Goal: Information Seeking & Learning: Learn about a topic

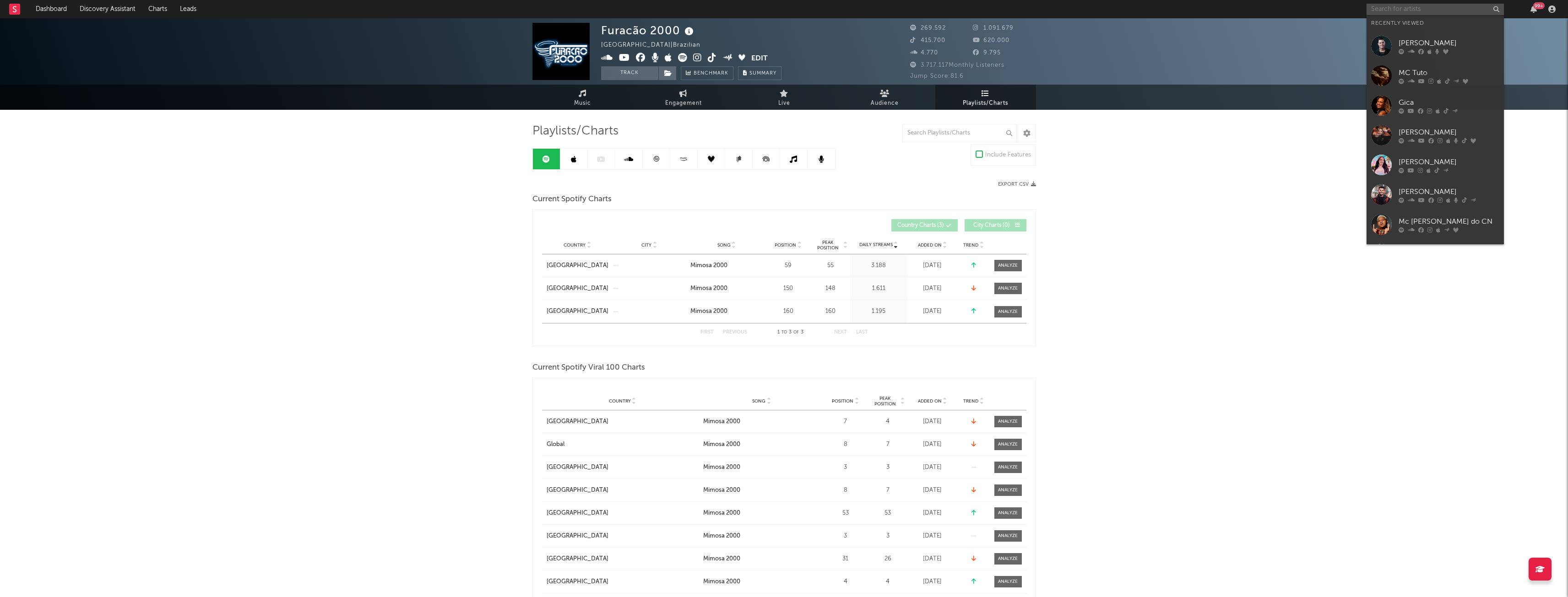
click at [1391, 6] on input "text" at bounding box center [1435, 10] width 138 height 11
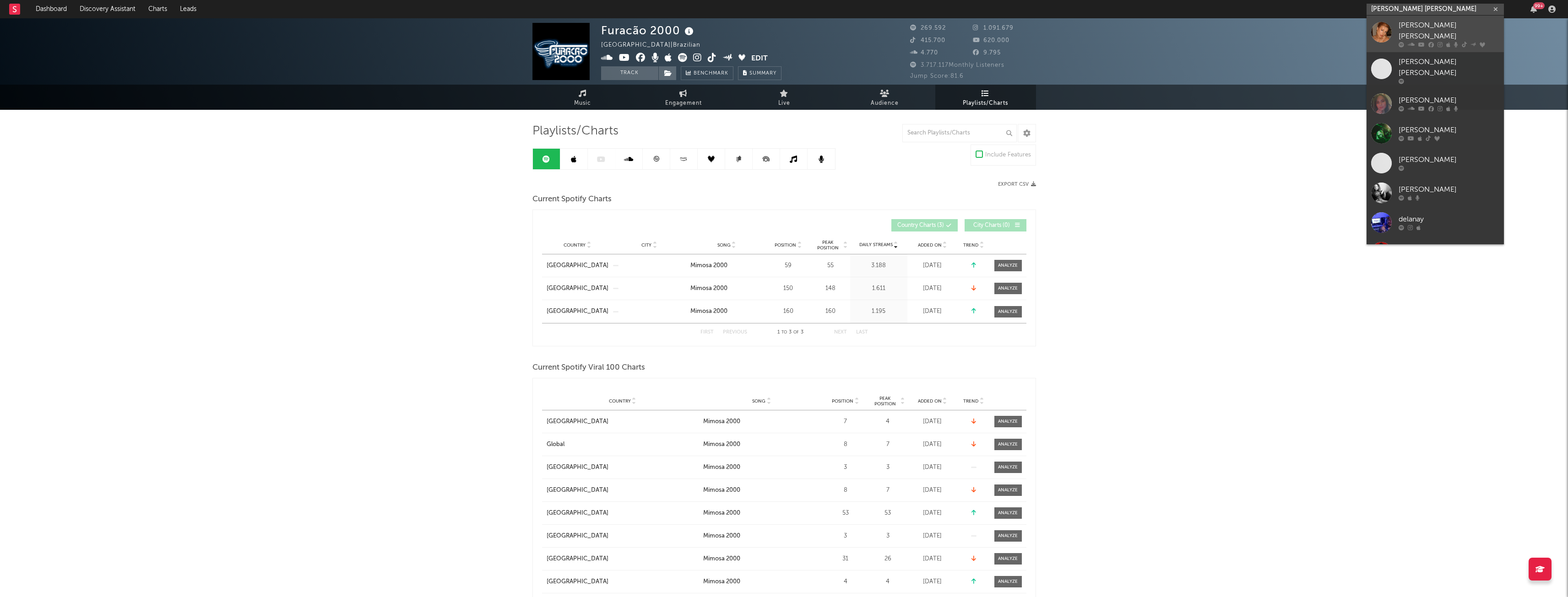
type input "[PERSON_NAME] [PERSON_NAME]"
click at [1413, 26] on div "[PERSON_NAME] [PERSON_NAME]" at bounding box center [1449, 31] width 101 height 22
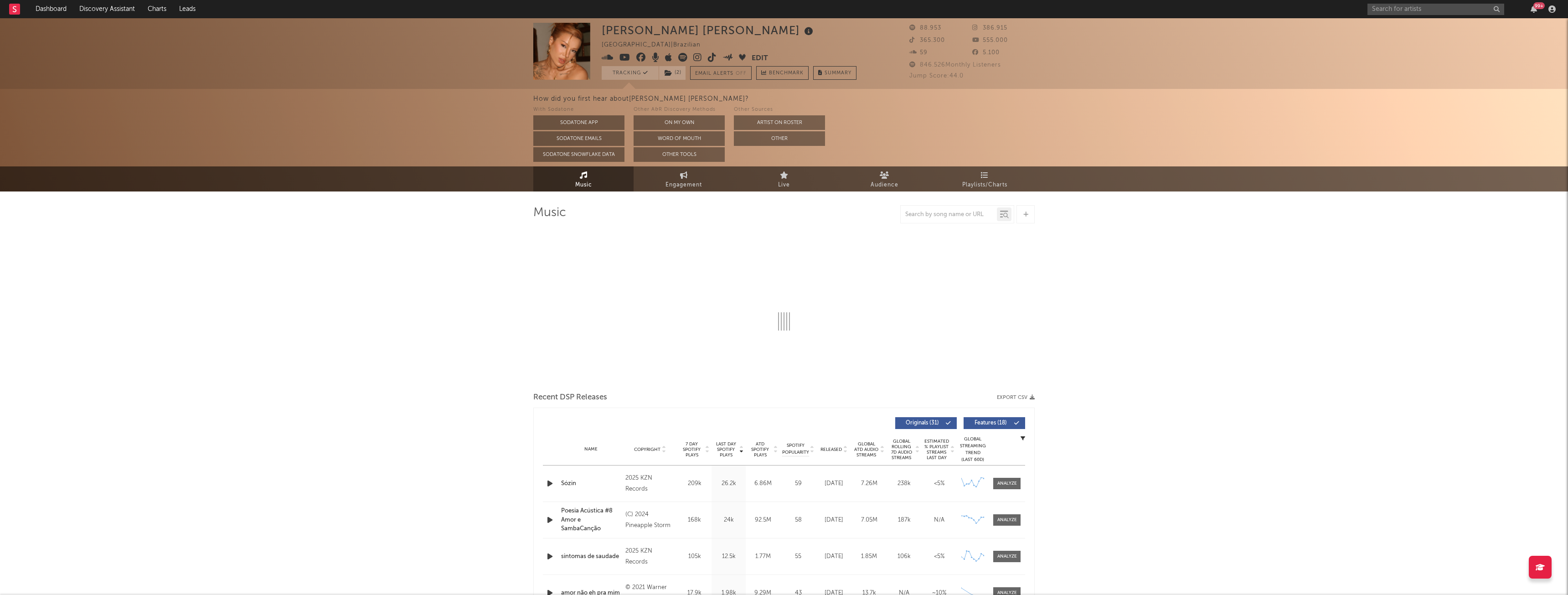
select select "6m"
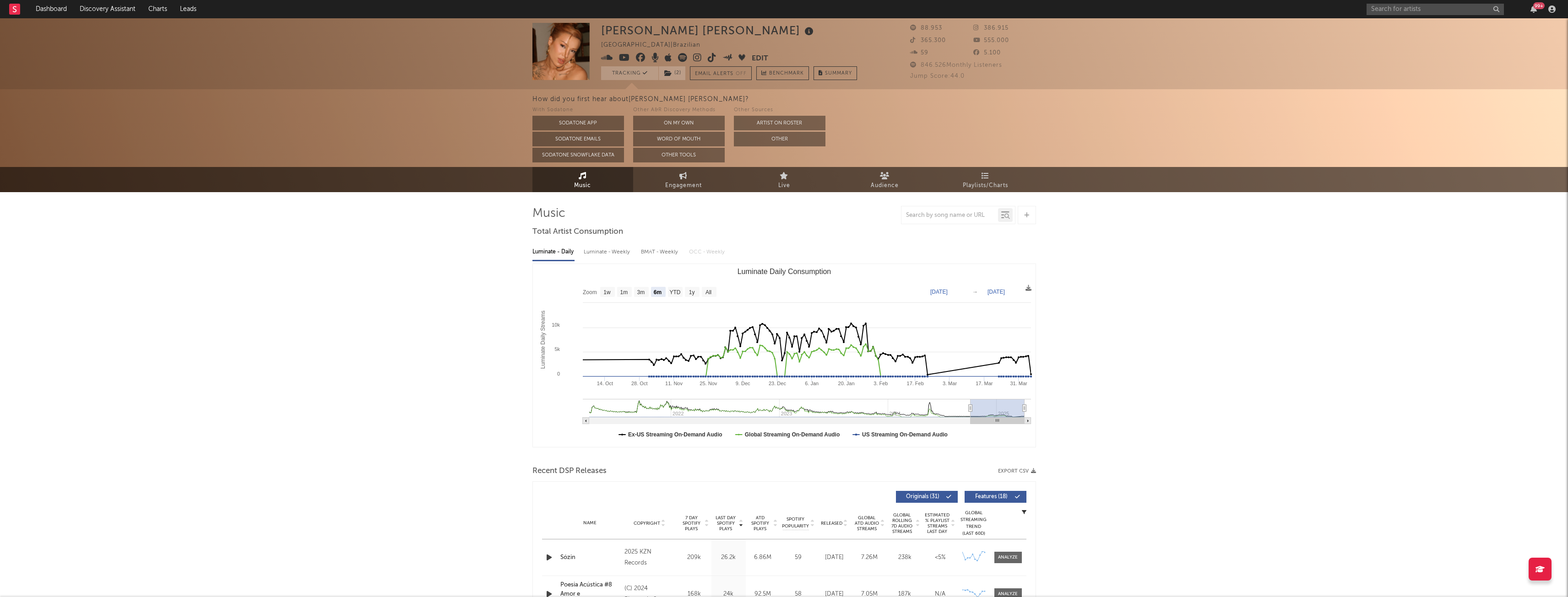
select select "6m"
click at [976, 184] on span "Playlists/Charts" at bounding box center [985, 186] width 45 height 11
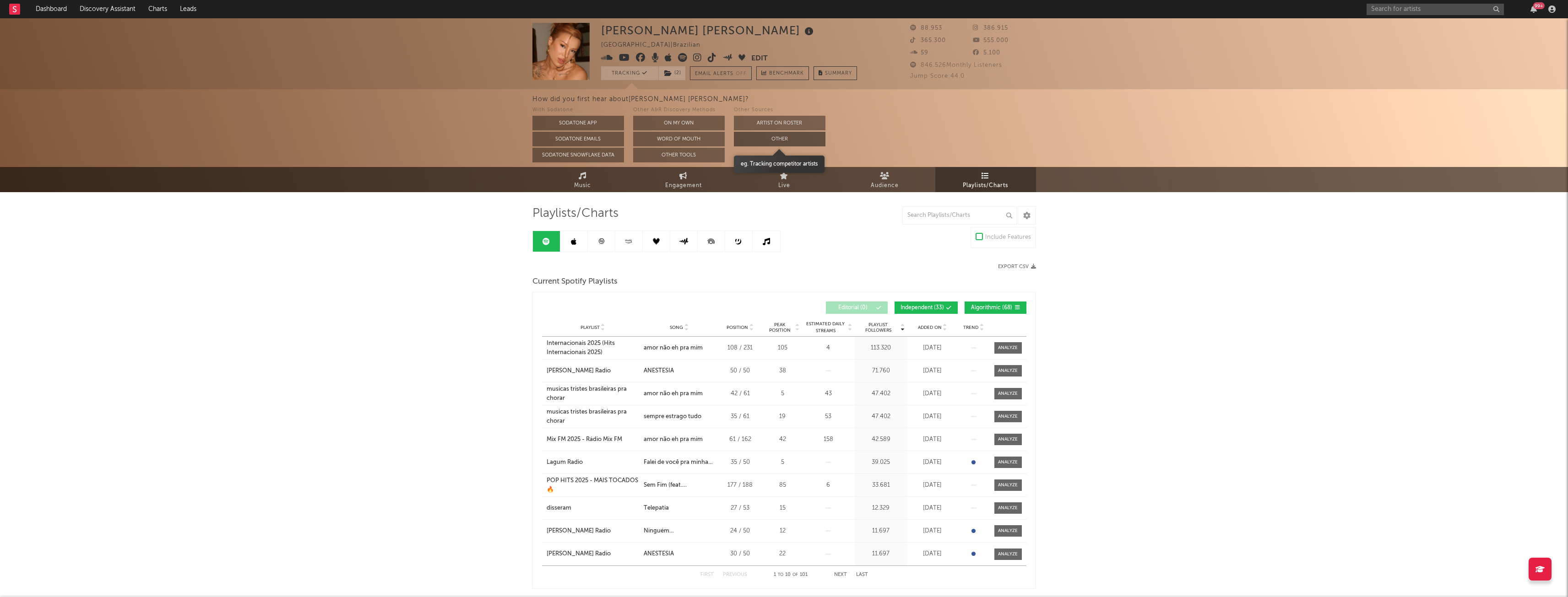
click at [753, 135] on button "Other" at bounding box center [779, 139] width 91 height 14
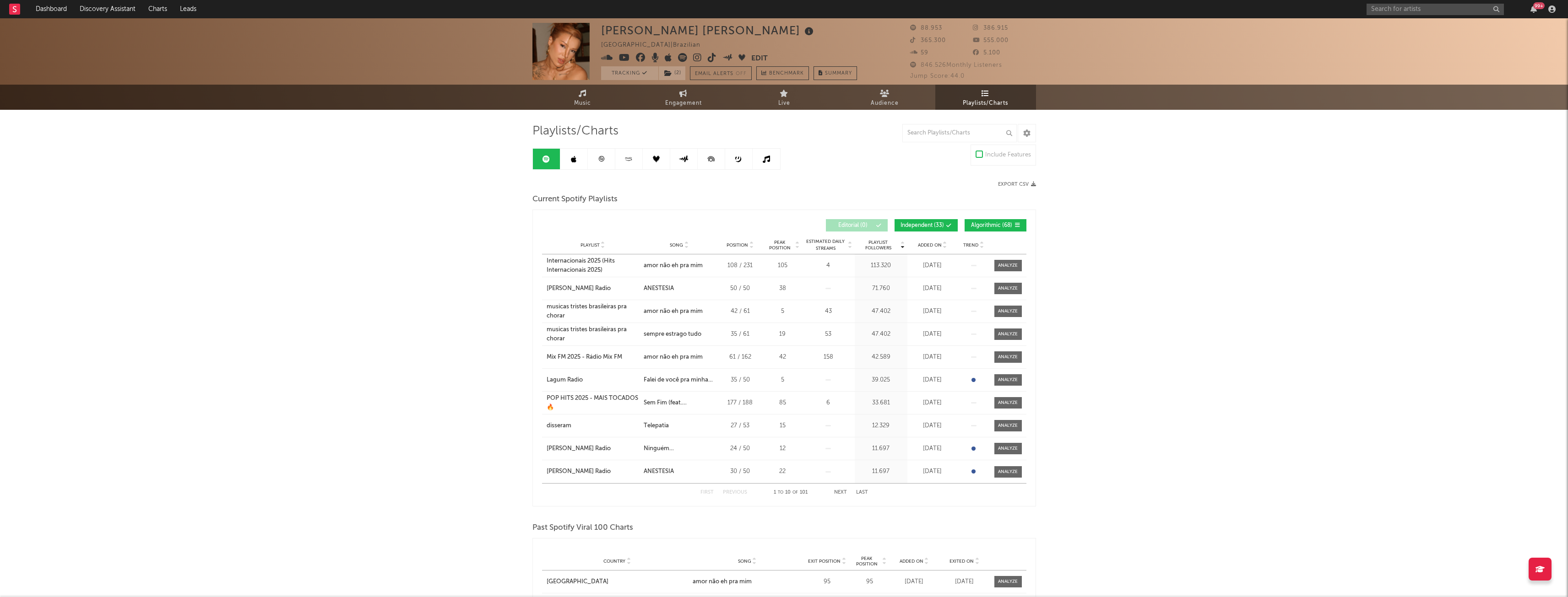
click at [426, 138] on div "[PERSON_NAME] [PERSON_NAME] [GEOGRAPHIC_DATA] | Brazilian Edit Tracking ( 2 ) E…" at bounding box center [784, 543] width 1568 height 1050
click at [49, 5] on link "Dashboard" at bounding box center [51, 9] width 44 height 18
